Goal: Check status: Check status

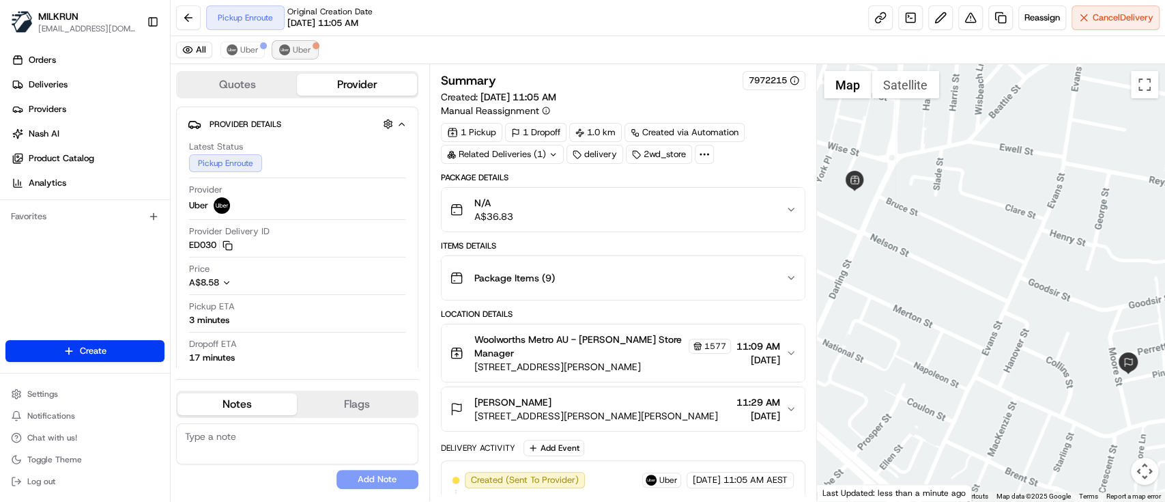
click at [300, 42] on button "Uber" at bounding box center [295, 50] width 44 height 16
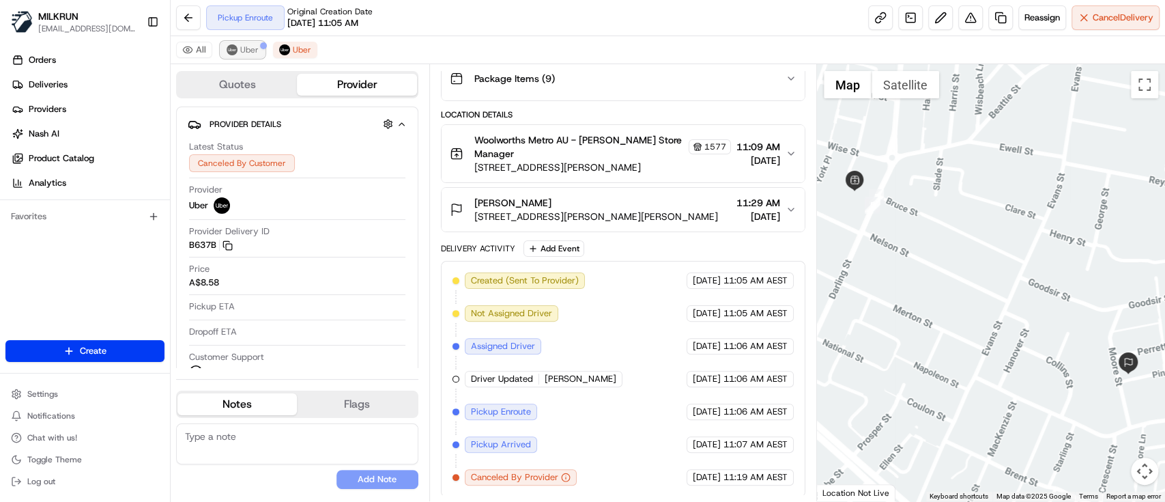
click at [240, 52] on span "Uber" at bounding box center [249, 49] width 18 height 11
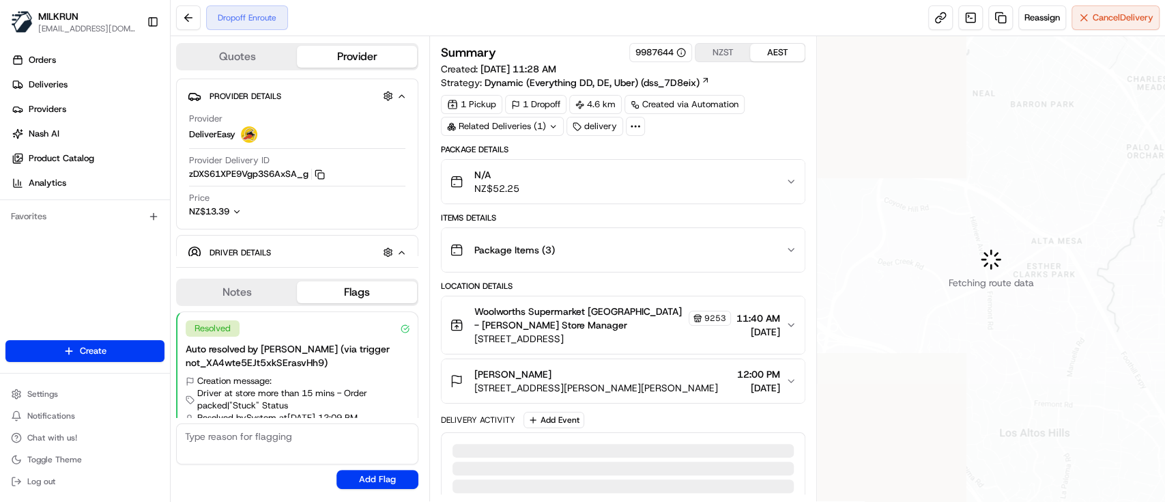
scroll to position [33, 0]
